Goal: Information Seeking & Learning: Learn about a topic

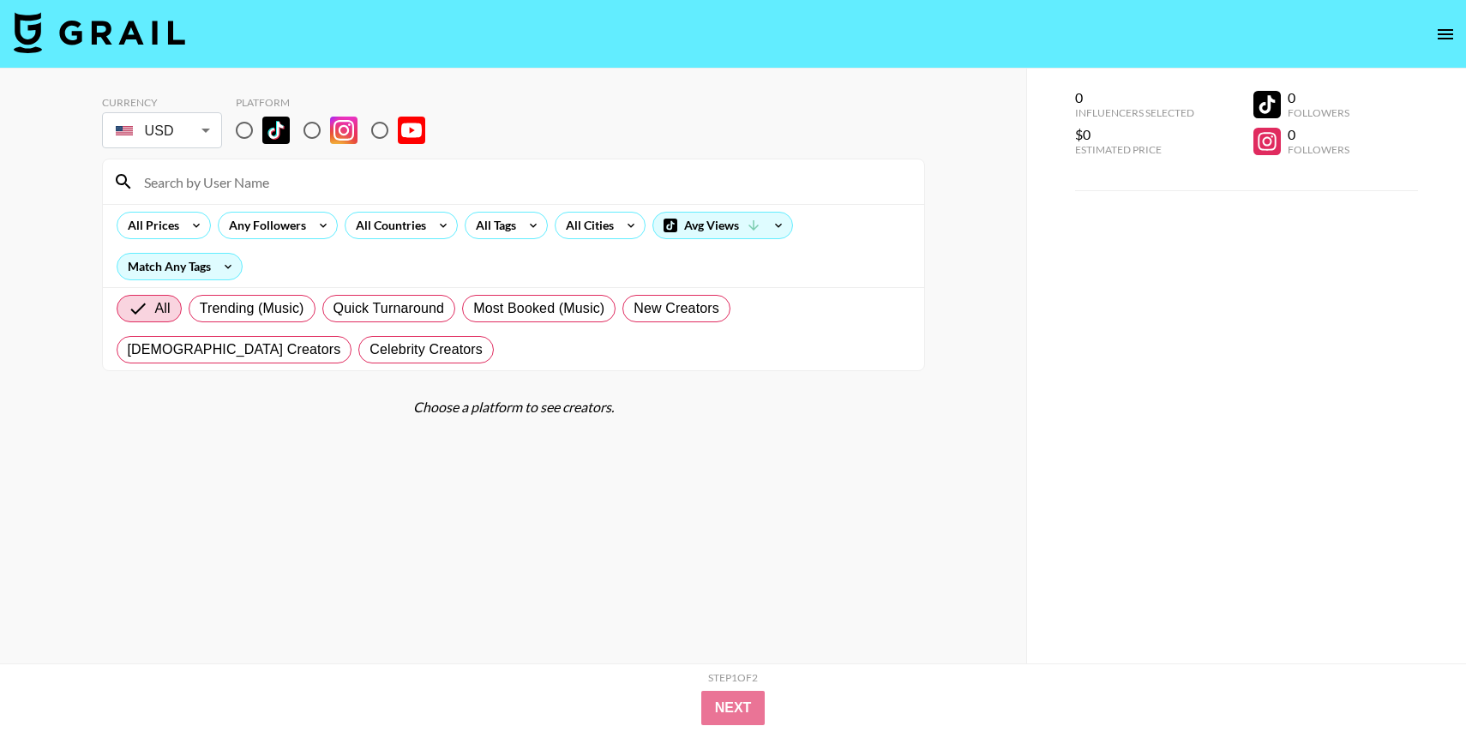
click at [244, 132] on input "radio" at bounding box center [244, 130] width 36 height 36
radio input "true"
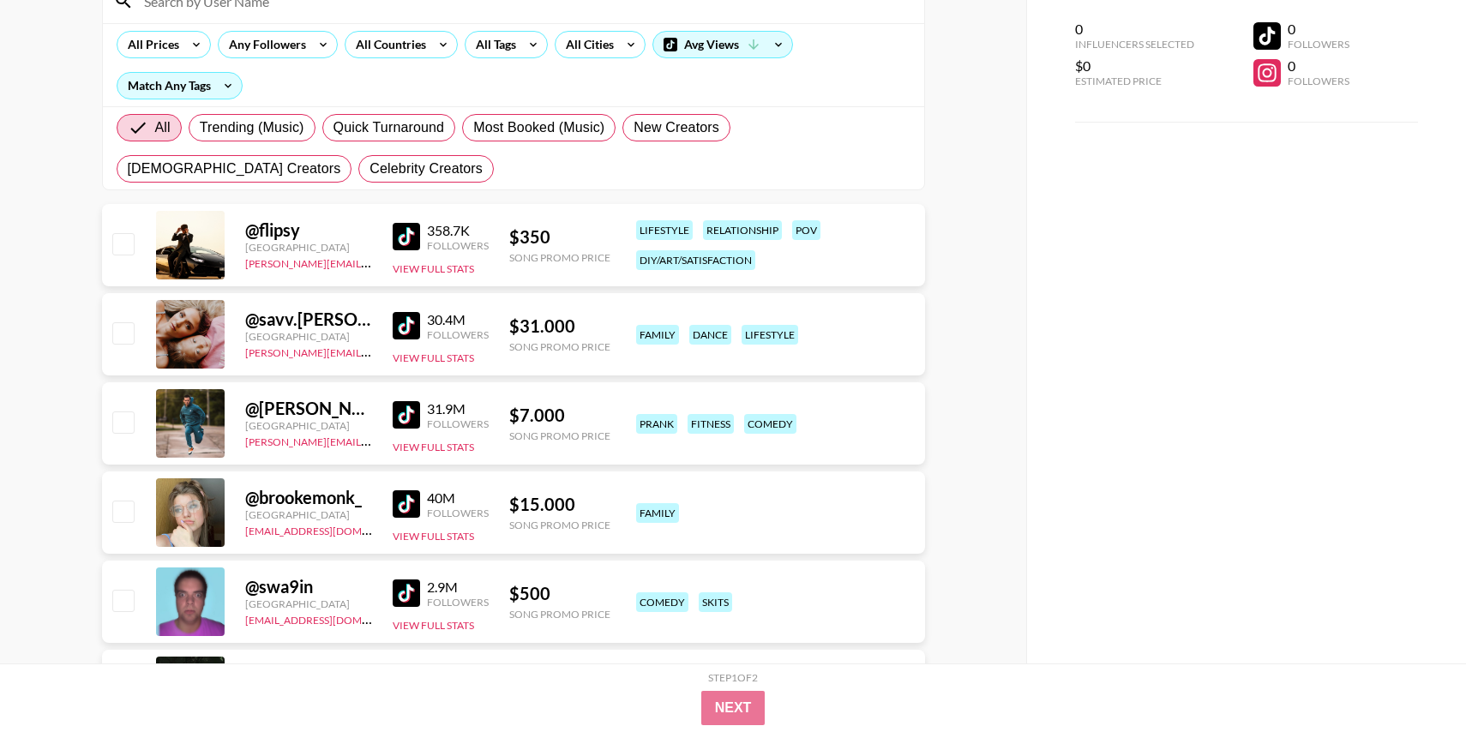
scroll to position [156, 0]
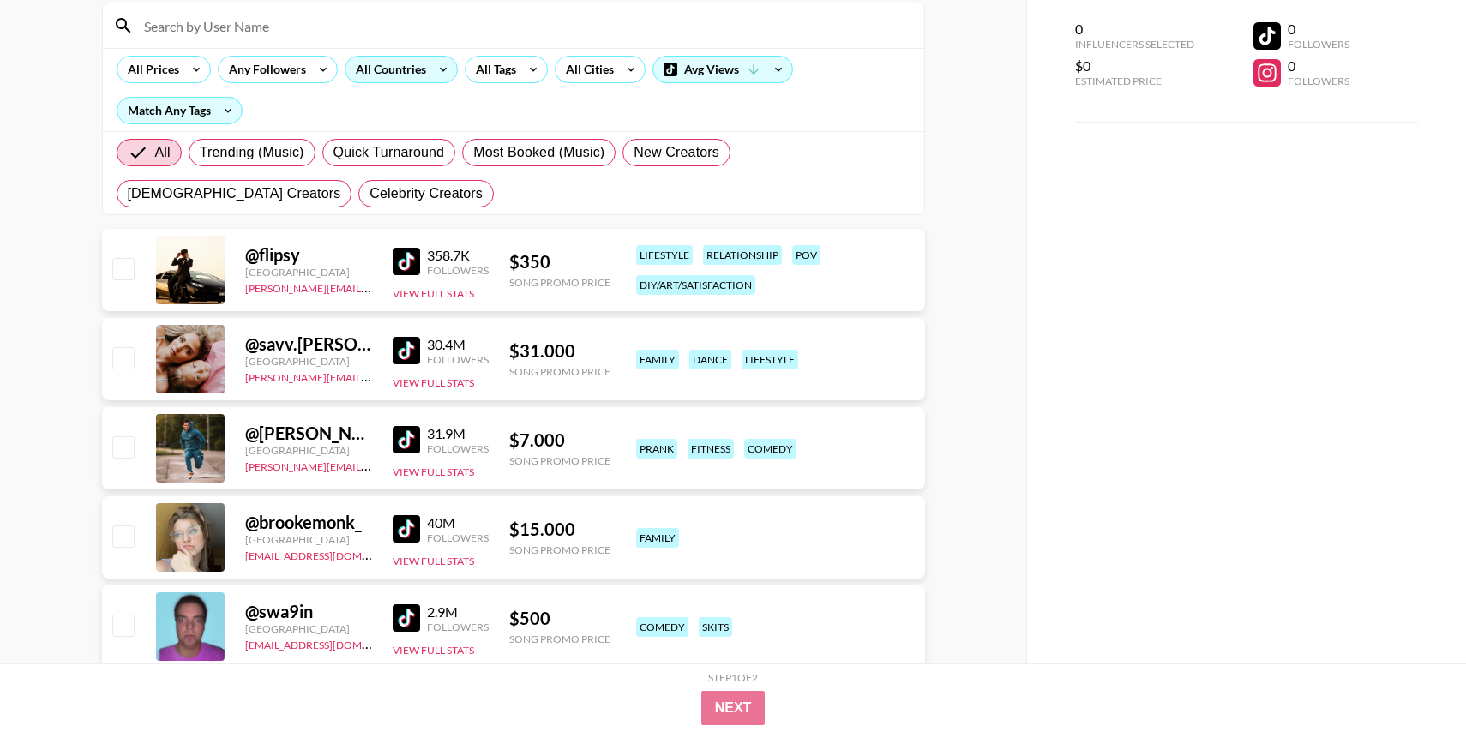
click at [439, 64] on icon at bounding box center [443, 70] width 27 height 26
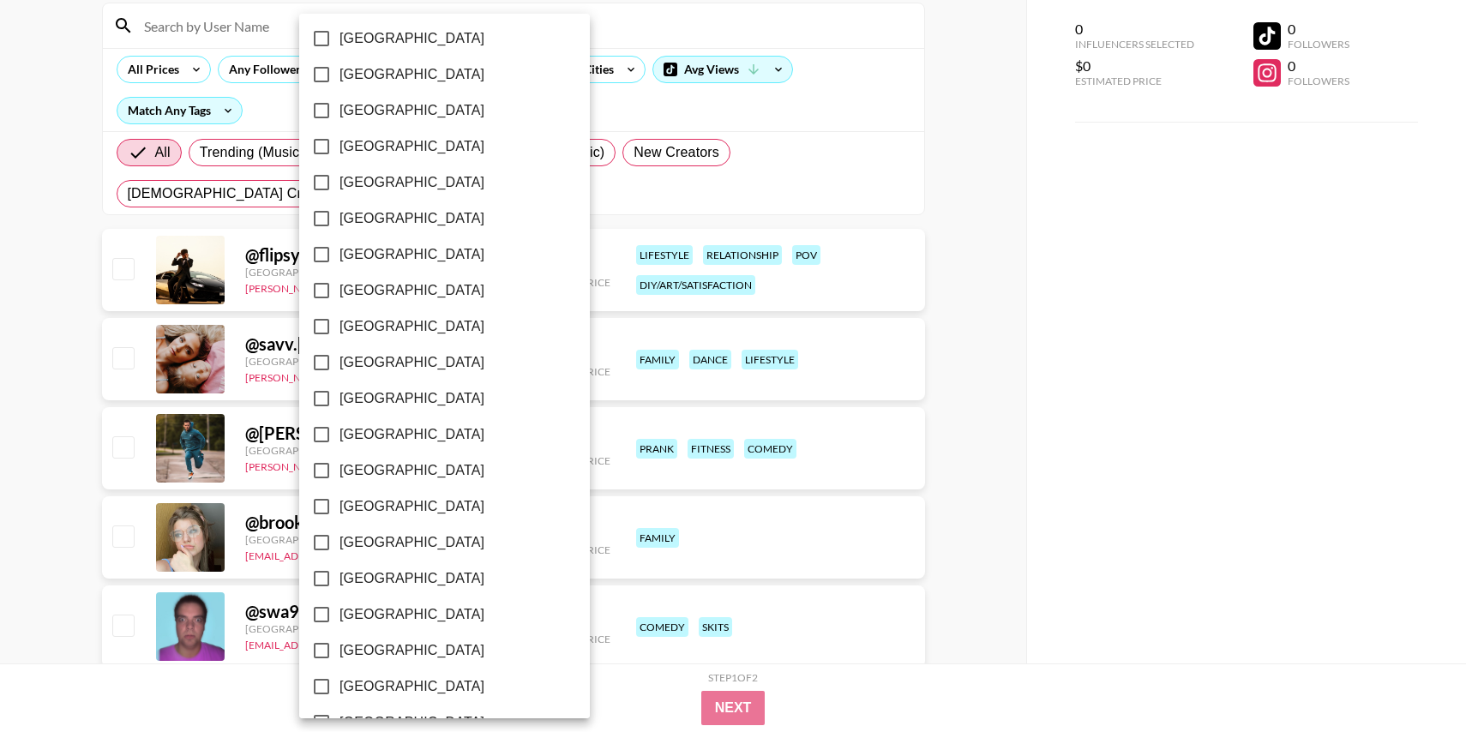
scroll to position [1267, 0]
click at [390, 611] on span "[GEOGRAPHIC_DATA]" at bounding box center [412, 614] width 145 height 21
click at [340, 611] on input "[GEOGRAPHIC_DATA]" at bounding box center [322, 615] width 36 height 36
checkbox input "true"
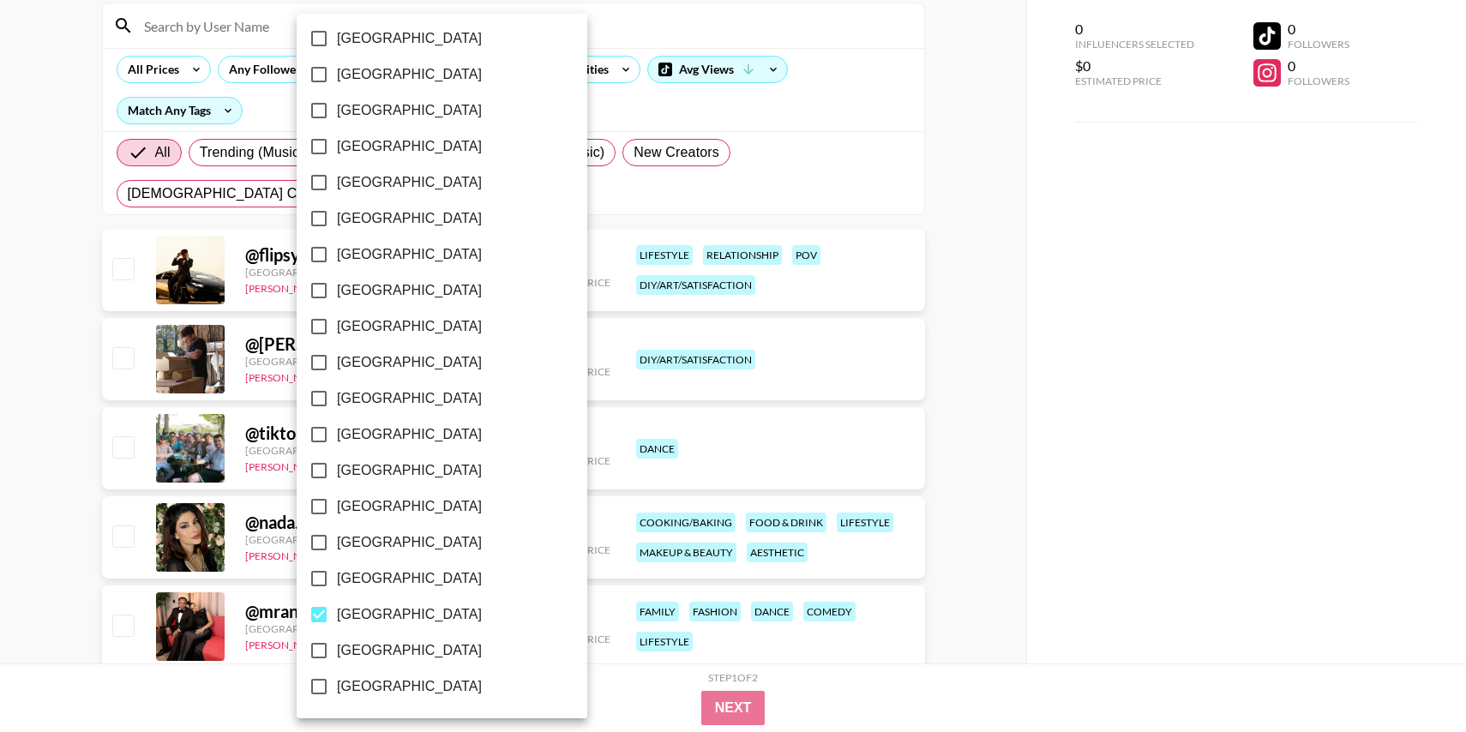
click at [977, 400] on div at bounding box center [733, 366] width 1466 height 732
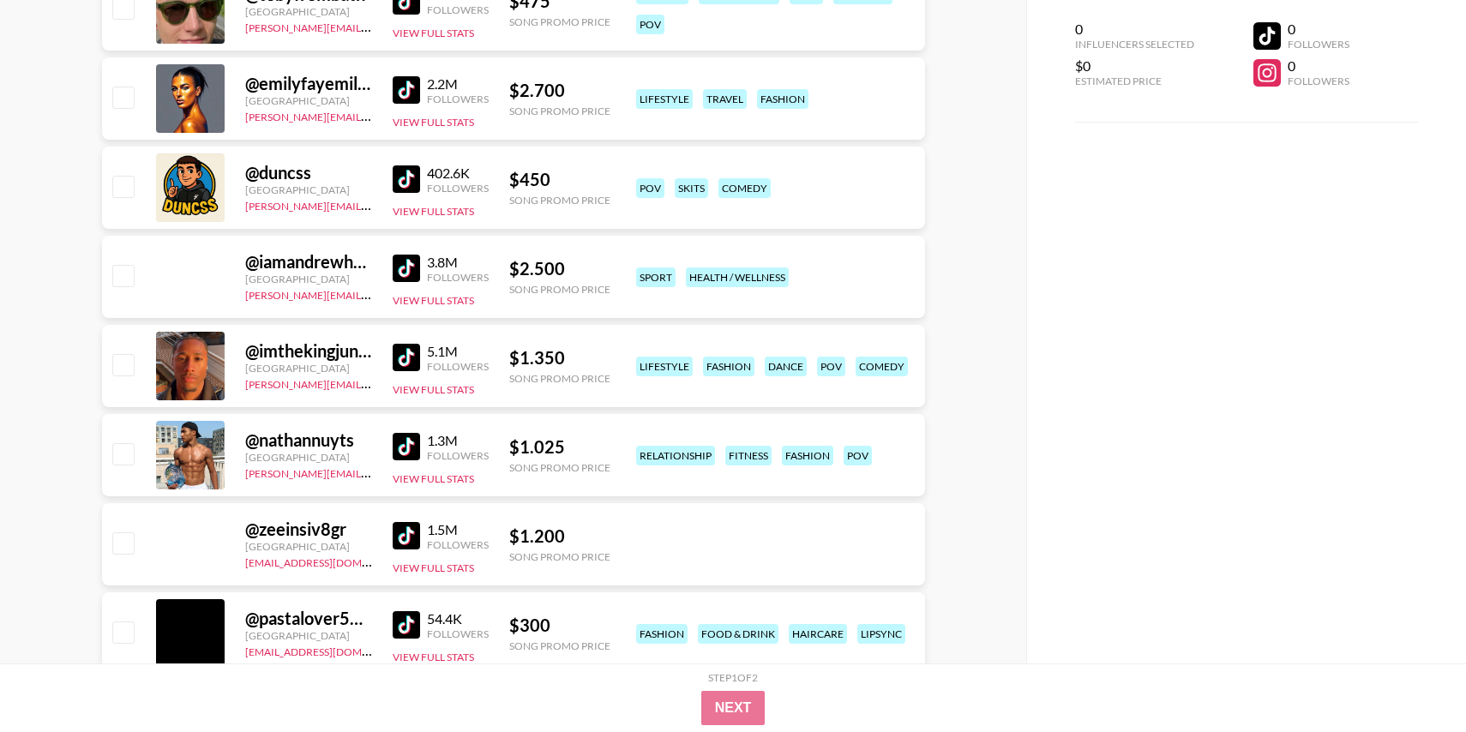
scroll to position [4503, 0]
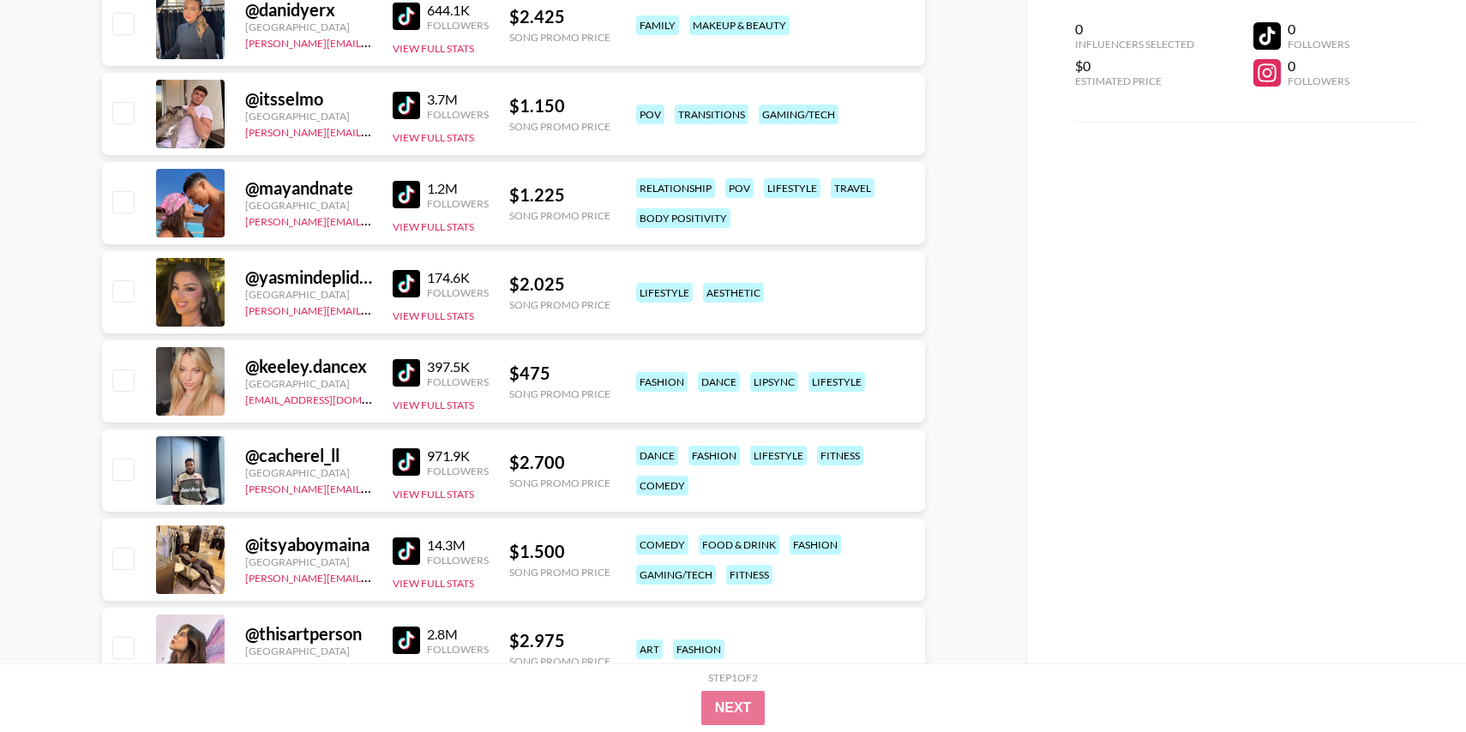
click at [401, 375] on img at bounding box center [406, 372] width 27 height 27
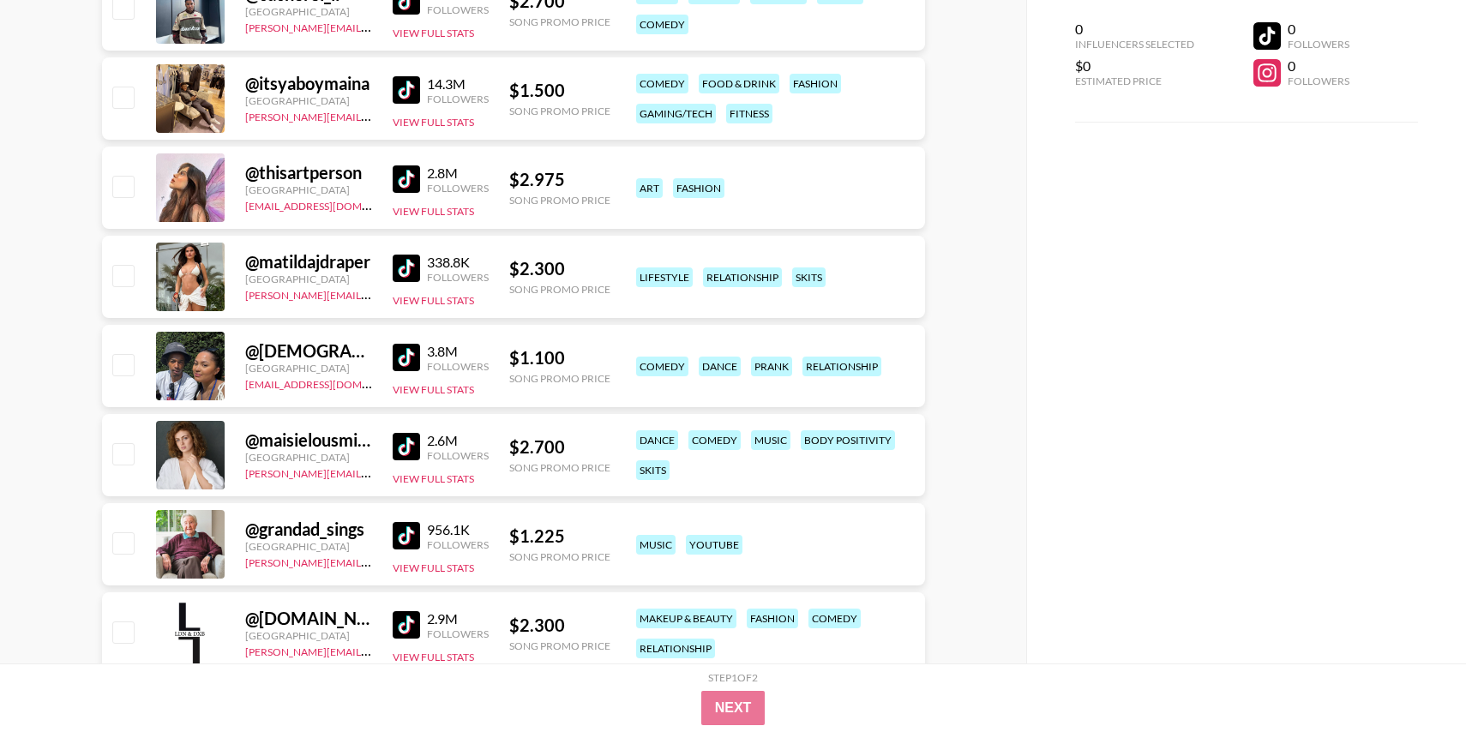
click at [412, 450] on img at bounding box center [406, 446] width 27 height 27
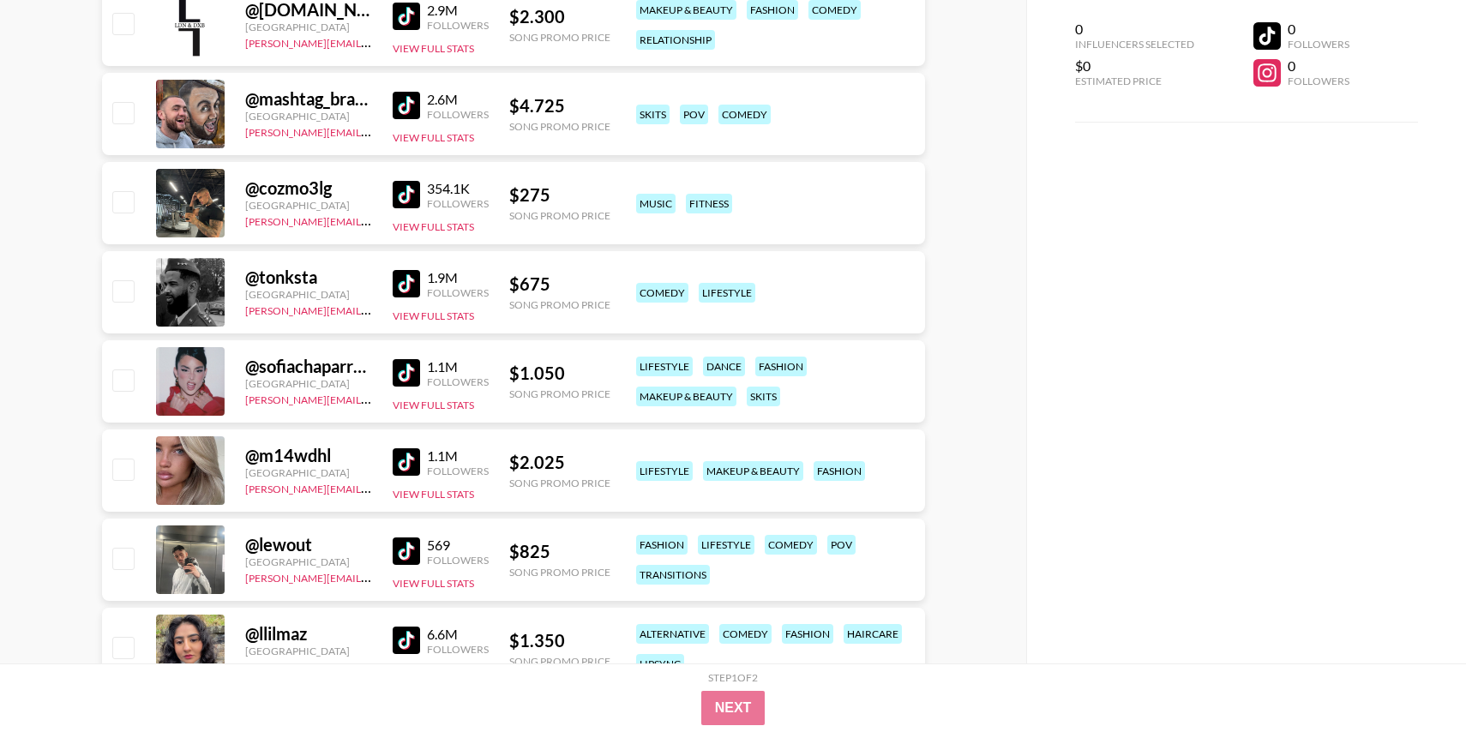
click at [411, 373] on img at bounding box center [406, 372] width 27 height 27
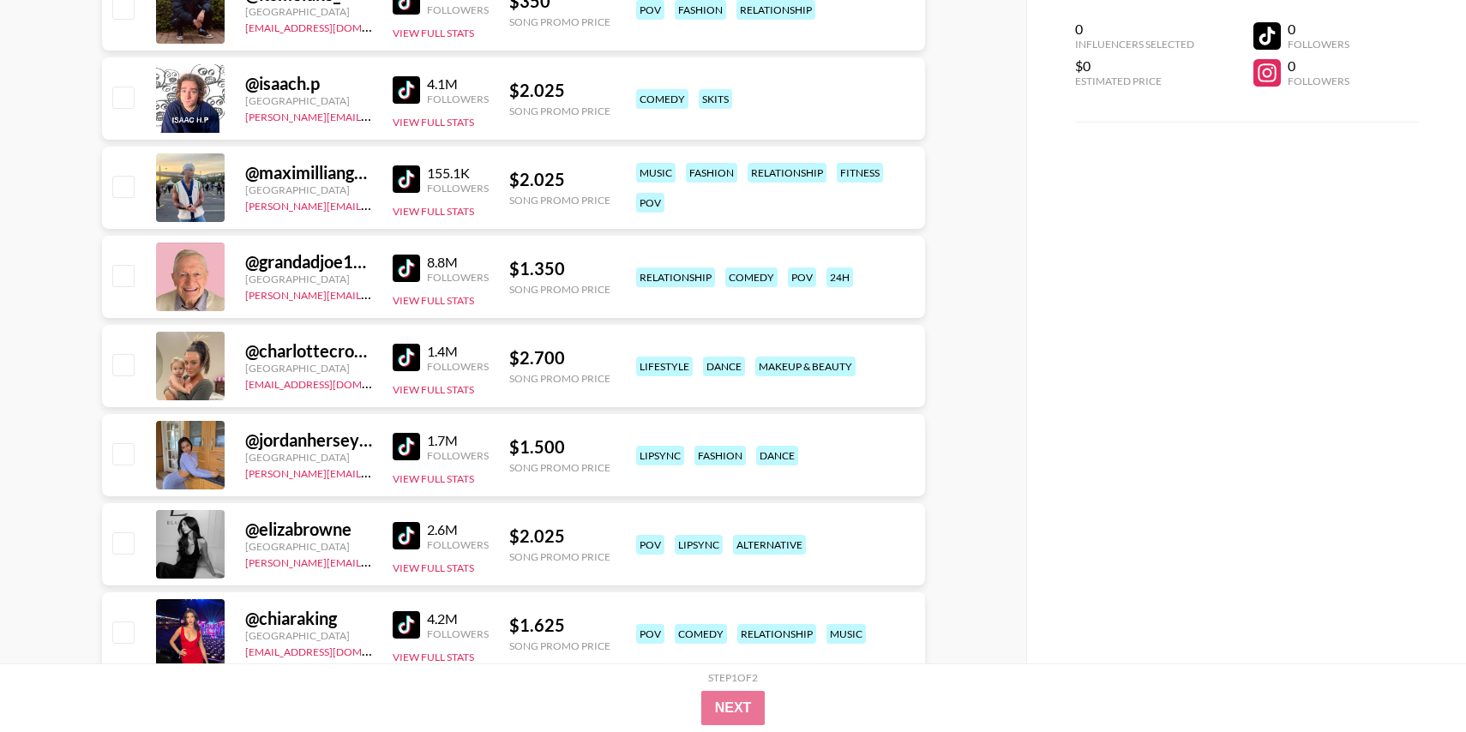
click at [406, 452] on img at bounding box center [406, 446] width 27 height 27
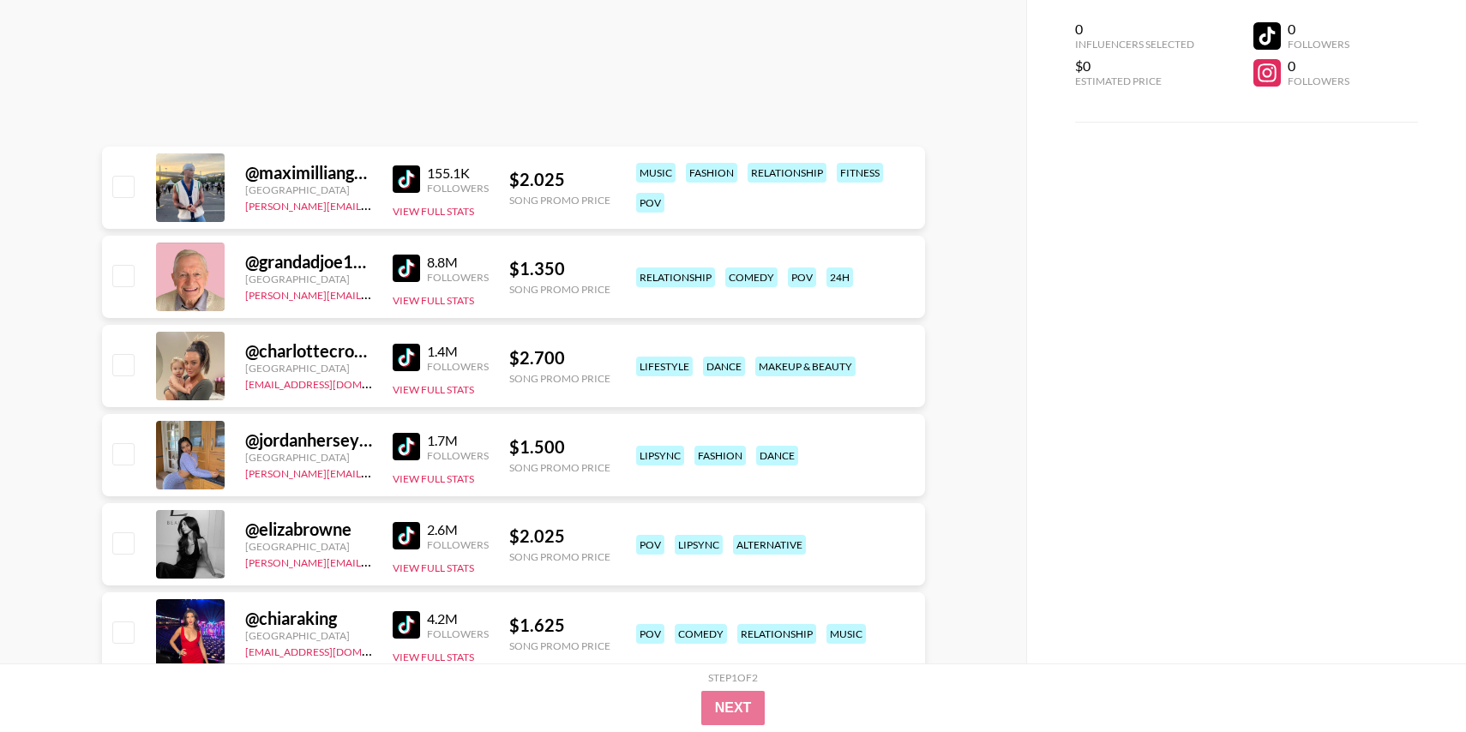
scroll to position [8159, 0]
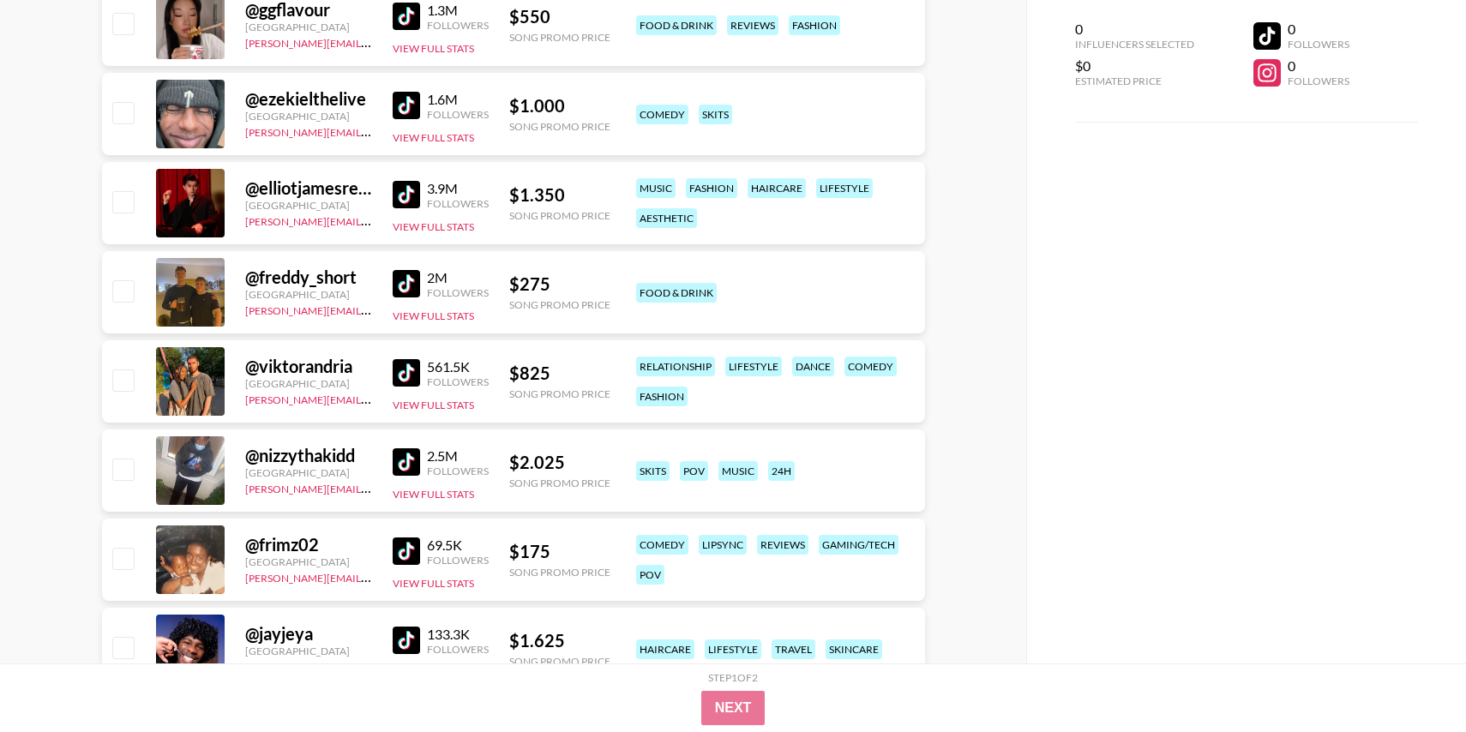
click at [402, 372] on img at bounding box center [406, 372] width 27 height 27
